Goal: Information Seeking & Learning: Learn about a topic

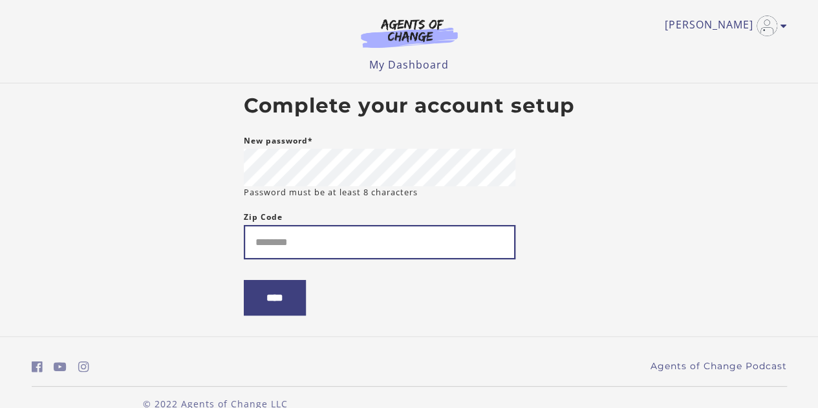
click at [350, 250] on input "Zip Code" at bounding box center [380, 242] width 272 height 34
type input "*****"
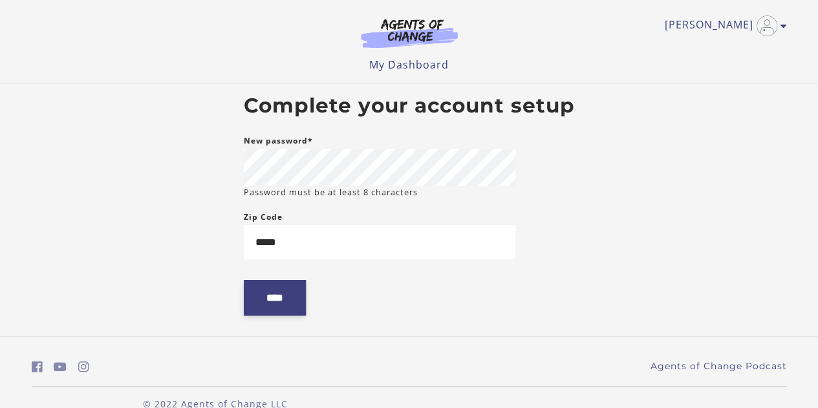
click at [295, 305] on input "****" at bounding box center [275, 298] width 62 height 36
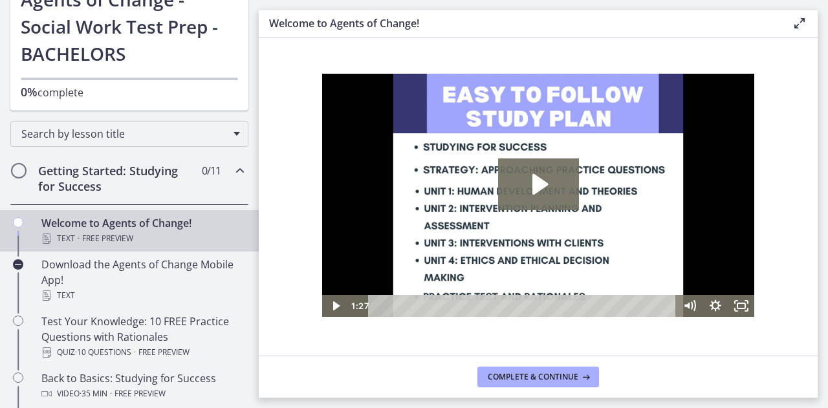
scroll to position [97, 0]
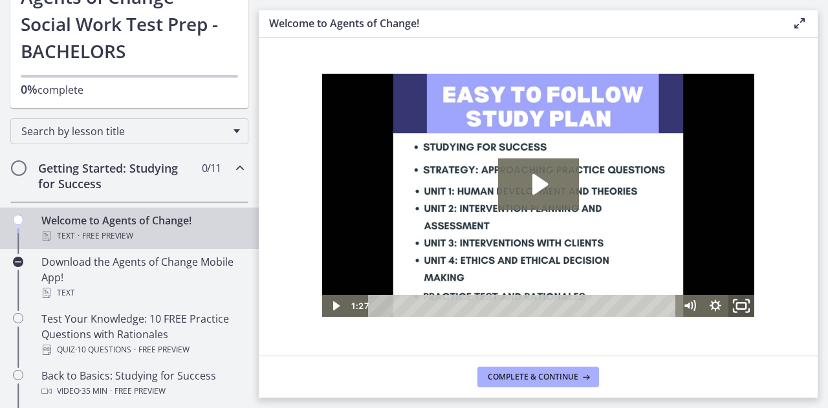
click at [741, 301] on icon "Fullscreen" at bounding box center [741, 305] width 31 height 27
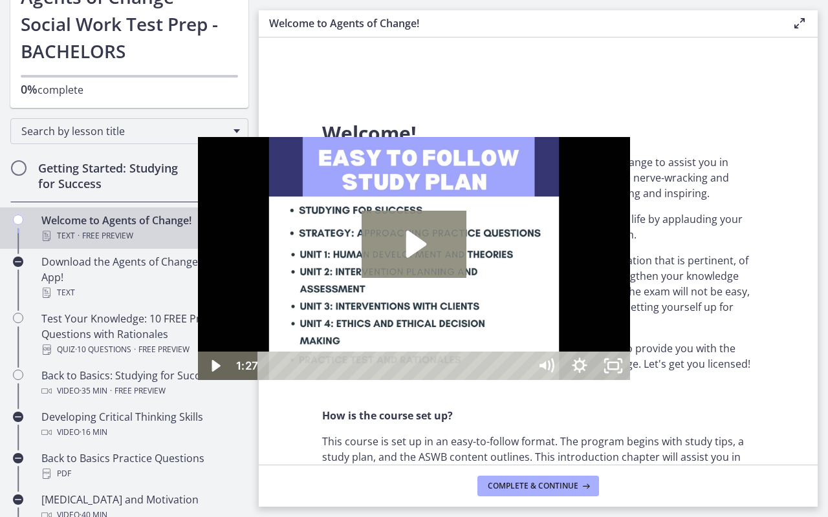
click at [412, 237] on icon "Play Video: c1o6hcmjueu5qasqsu00.mp4" at bounding box center [416, 244] width 21 height 27
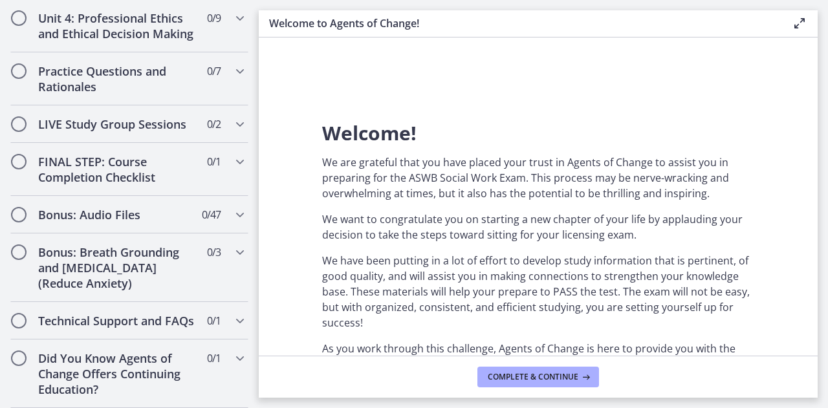
scroll to position [1111, 0]
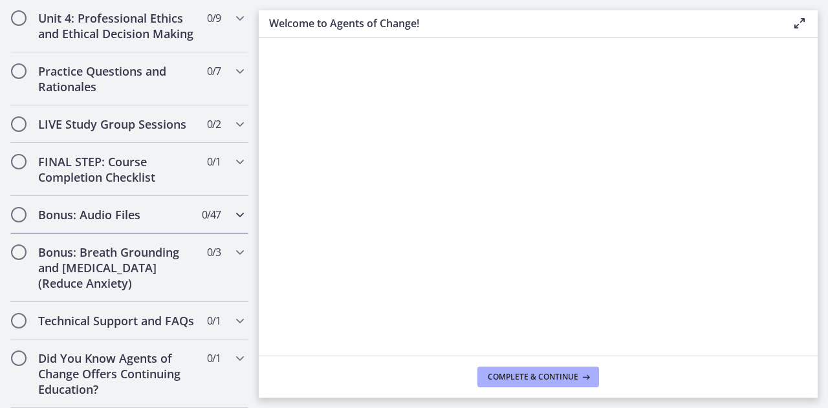
click at [116, 207] on h2 "Bonus: Audio Files" at bounding box center [117, 215] width 158 height 16
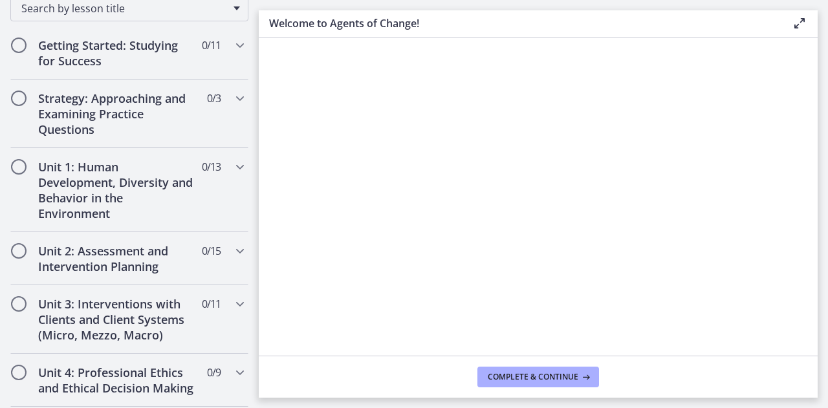
scroll to position [0, 0]
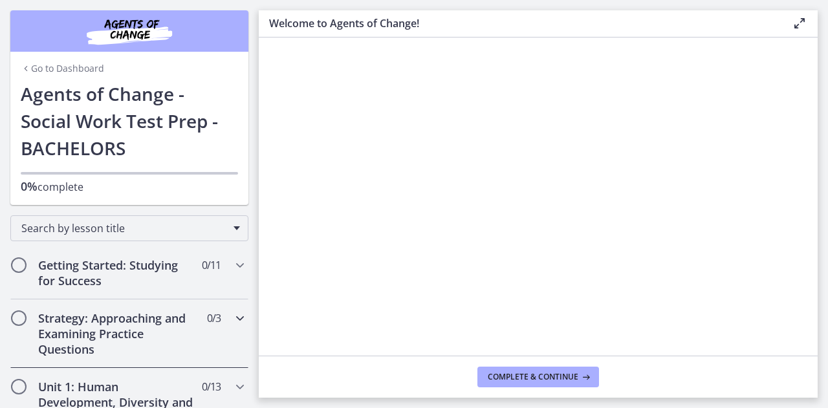
click at [141, 327] on h2 "Strategy: Approaching and Examining Practice Questions" at bounding box center [117, 333] width 158 height 47
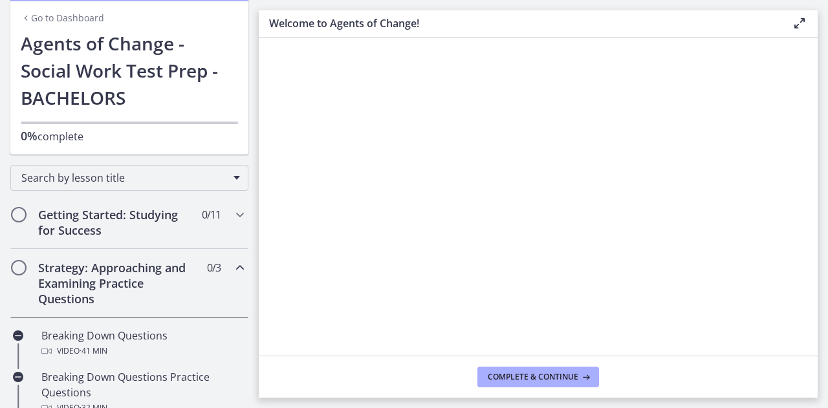
scroll to position [52, 0]
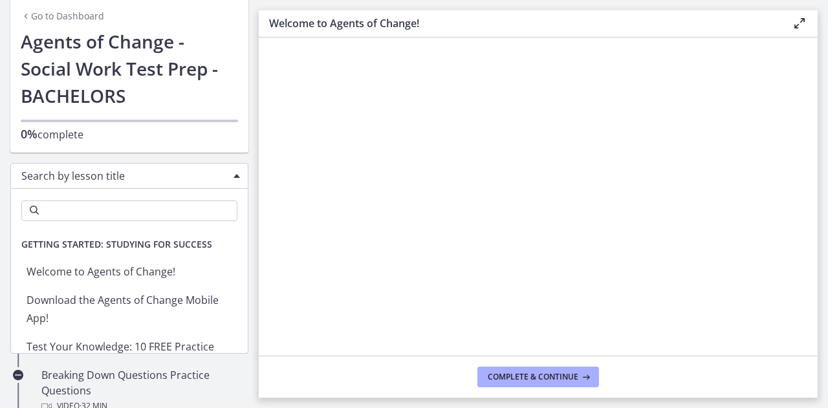
click at [225, 177] on div "Search by lesson title" at bounding box center [129, 176] width 238 height 26
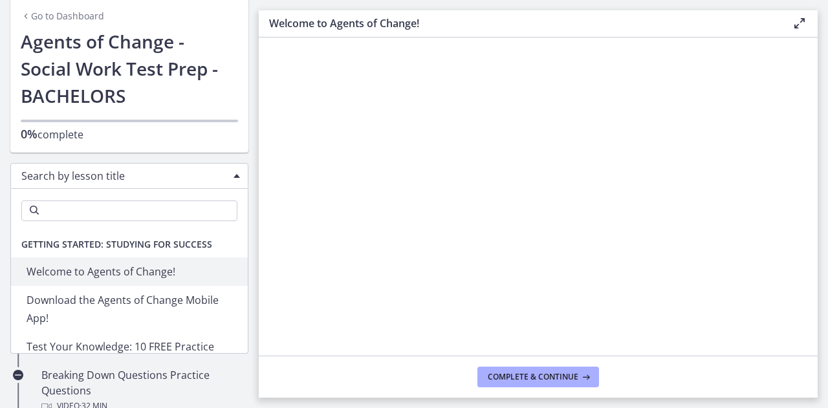
click at [233, 177] on span "Chapters" at bounding box center [236, 176] width 6 height 4
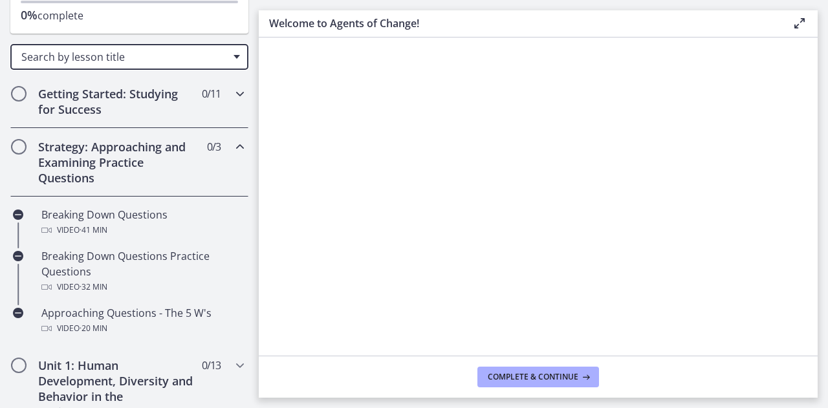
scroll to position [138, 0]
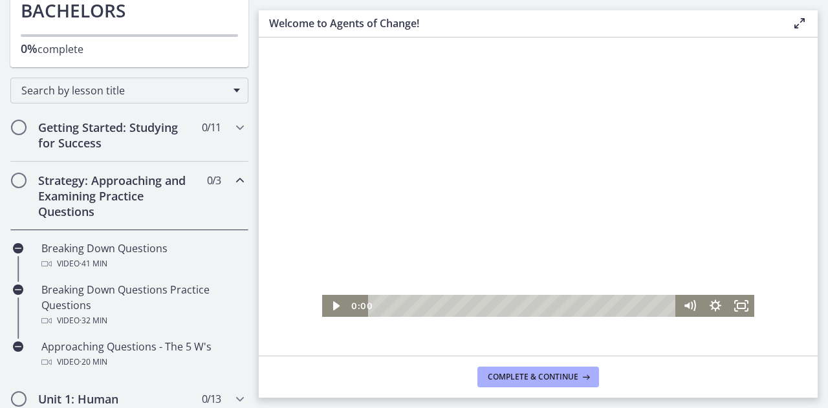
drag, startPoint x: 667, startPoint y: 305, endPoint x: 336, endPoint y: 291, distance: 332.0
click at [336, 291] on div "Click for sound @keyframes VOLUME_SMALL_WAVE_FLASH { 0% { opacity: 0; } 33% { o…" at bounding box center [538, 195] width 432 height 243
